Goal: Transaction & Acquisition: Book appointment/travel/reservation

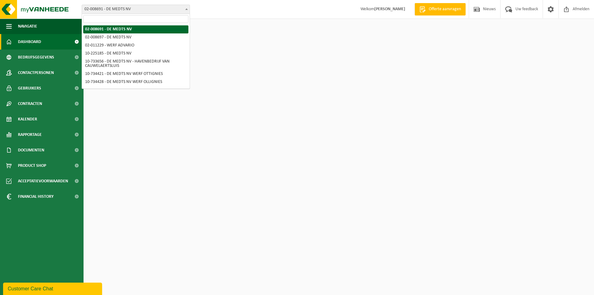
click at [188, 8] on span at bounding box center [186, 9] width 6 height 8
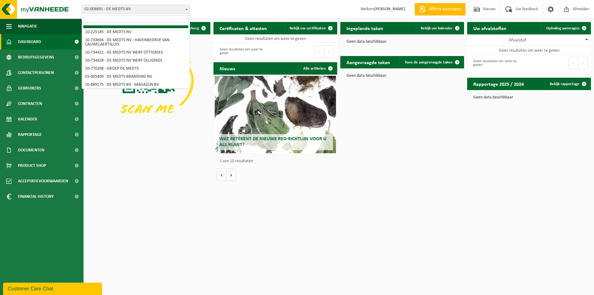
scroll to position [31, 0]
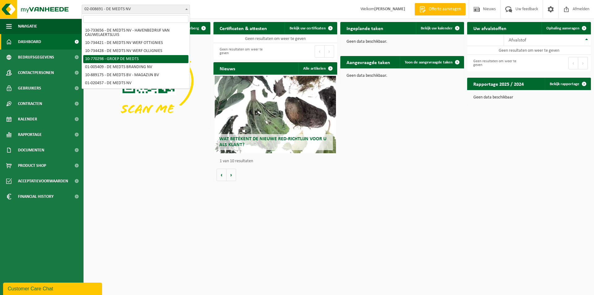
select select "16017"
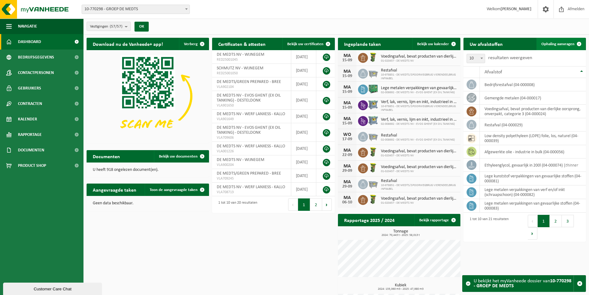
click at [559, 43] on span "Ophaling aanvragen" at bounding box center [558, 44] width 33 height 4
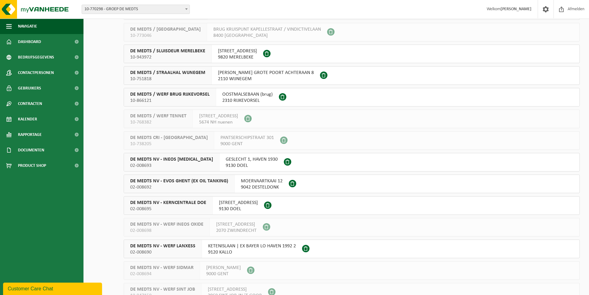
scroll to position [371, 0]
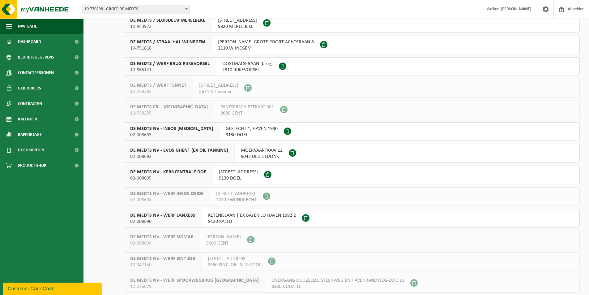
click at [171, 172] on span "DE MEDTS NV - KERNCENTRALE DOE" at bounding box center [168, 172] width 76 height 6
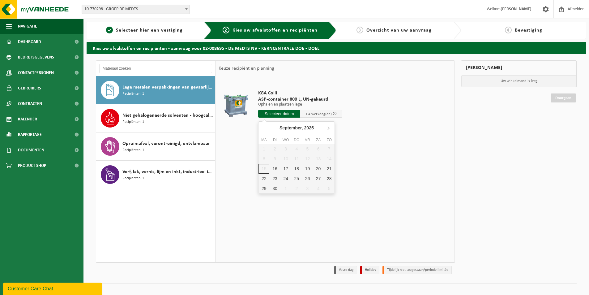
click at [275, 113] on input "text" at bounding box center [279, 114] width 42 height 8
click at [274, 168] on div "16" at bounding box center [274, 169] width 11 height 10
type input "Van 2025-09-16"
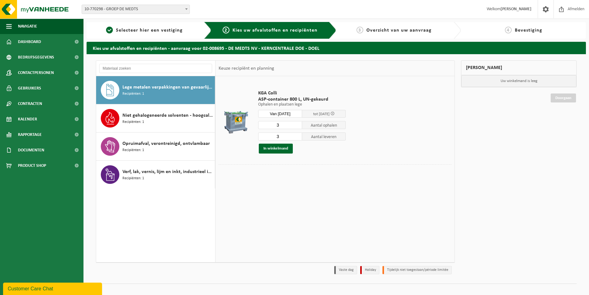
click at [277, 125] on input "3" at bounding box center [280, 125] width 44 height 8
type input "2"
click at [297, 127] on input "2" at bounding box center [280, 125] width 44 height 8
type input "2"
click at [298, 138] on input "2" at bounding box center [280, 136] width 44 height 8
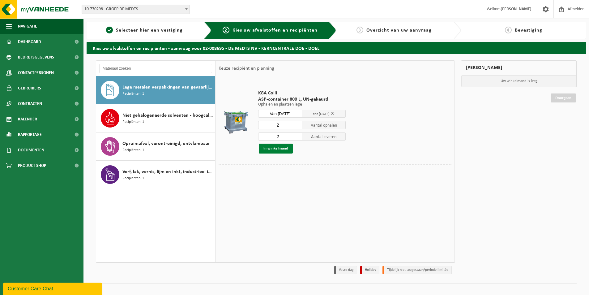
click at [276, 149] on button "In winkelmand" at bounding box center [276, 149] width 34 height 10
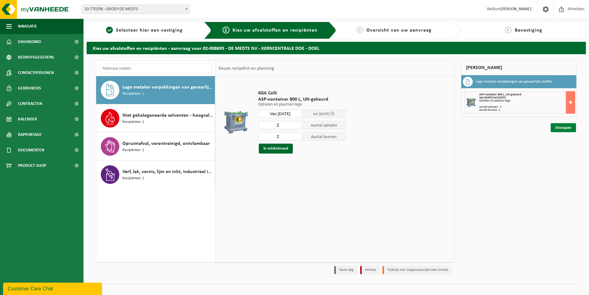
click at [559, 126] on link "Doorgaan" at bounding box center [563, 127] width 25 height 9
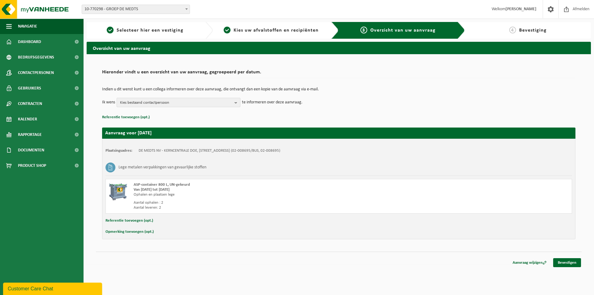
click at [236, 103] on b "button" at bounding box center [237, 102] width 6 height 9
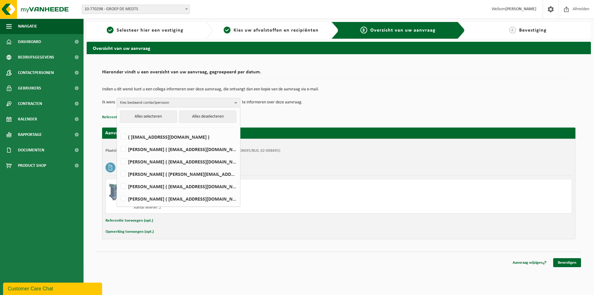
click at [332, 109] on div "Indien u dit wenst kunt u een collega informeren over deze aanvraag, die ontvan…" at bounding box center [338, 97] width 473 height 32
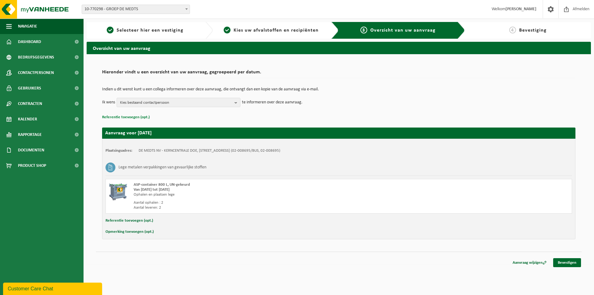
click at [126, 117] on button "Referentie toevoegen (opt.)" at bounding box center [126, 117] width 48 height 8
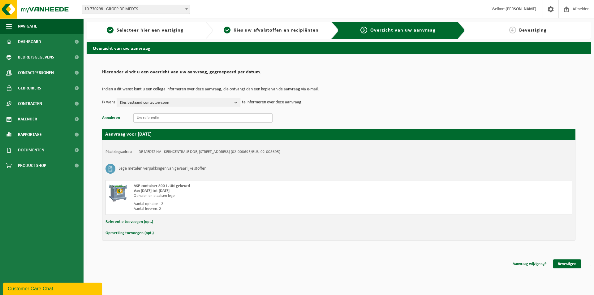
click at [147, 118] on input "text" at bounding box center [202, 117] width 139 height 9
type input "120370-61/1100"
click at [135, 233] on button "Opmerking toevoegen (opt.)" at bounding box center [129, 233] width 48 height 8
click at [143, 234] on input "text" at bounding box center [351, 233] width 430 height 9
paste input "Name Description VOORAANMELDINGEN DOEL Voor de leveringen op onze werf Doel zij…"
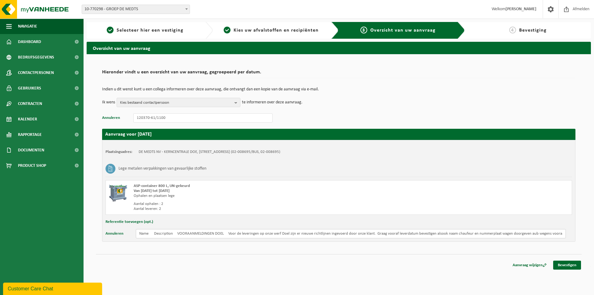
scroll to position [0, 435]
click at [164, 230] on input "Name Description VOORAANMELDINGEN DOEL Voor de leveringen op onze werf Doel zij…" at bounding box center [351, 233] width 430 height 9
click at [563, 234] on input "VOORAANMELDINGEN DOEL !!! Voor de leveringen op onze werf Doel zijn er nieuwe r…" at bounding box center [351, 233] width 430 height 9
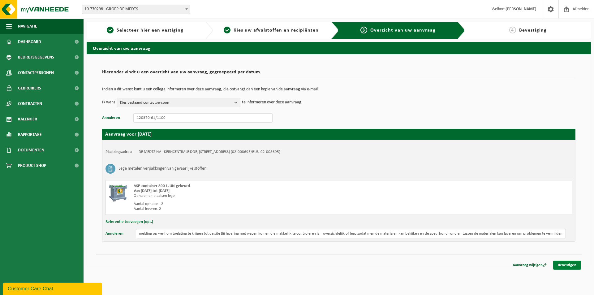
type input "VOORAANMELDINGEN DOEL !!! Voor de leveringen op onze werf Doel zijn er nieuwe r…"
click at [567, 263] on link "Bevestigen" at bounding box center [567, 264] width 28 height 9
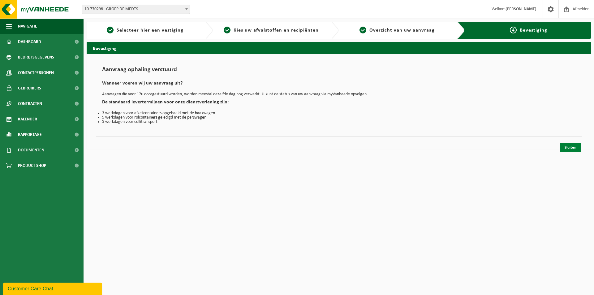
click at [571, 147] on link "Sluiten" at bounding box center [570, 147] width 21 height 9
